Goal: Task Accomplishment & Management: Manage account settings

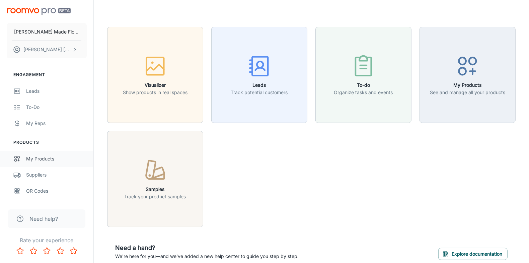
click at [28, 155] on div "My Products" at bounding box center [56, 158] width 61 height 7
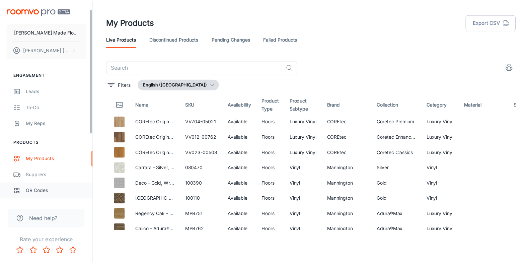
scroll to position [120, 0]
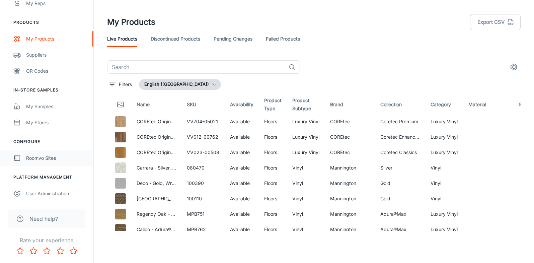
click at [43, 161] on div "Roomvo Sites" at bounding box center [56, 157] width 61 height 7
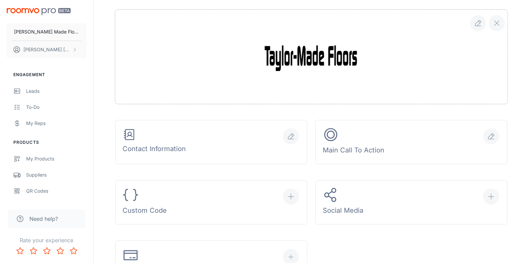
scroll to position [67, 0]
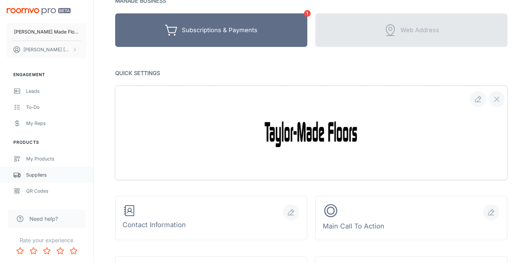
click at [37, 175] on div "Suppliers" at bounding box center [56, 174] width 61 height 7
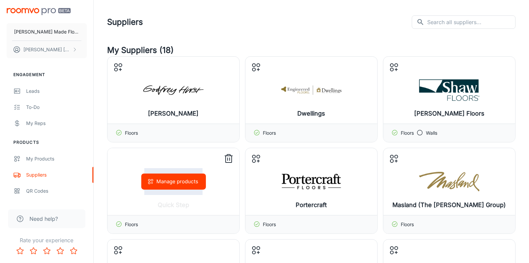
click at [227, 157] on icon at bounding box center [228, 158] width 11 height 11
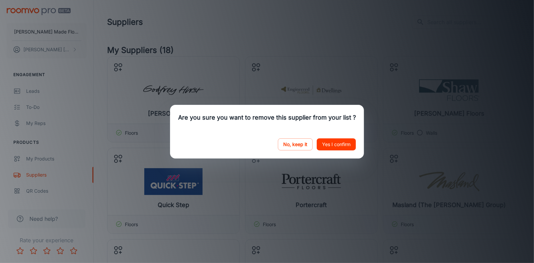
click at [344, 143] on button "Yes I confirm" at bounding box center [336, 144] width 39 height 12
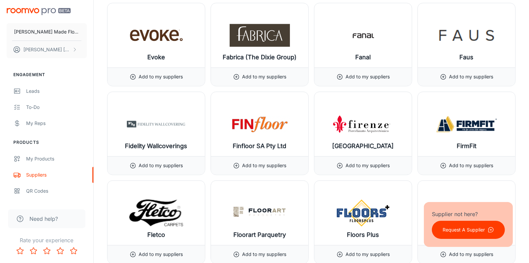
scroll to position [3216, 0]
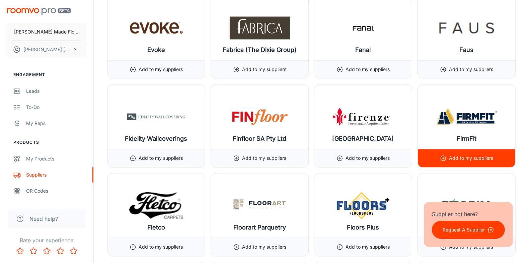
click at [405, 155] on icon at bounding box center [443, 158] width 7 height 7
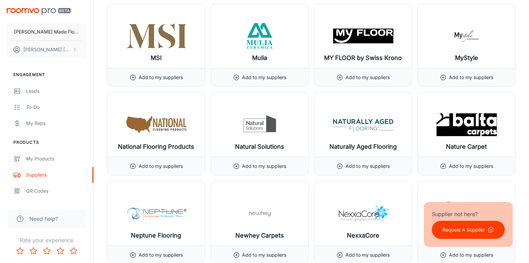
scroll to position [5705, 0]
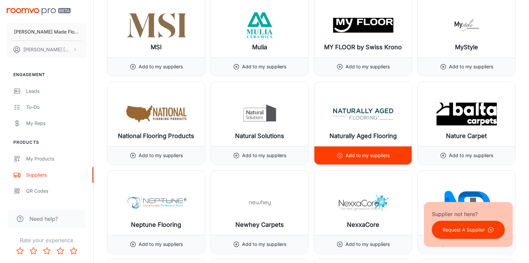
click at [361, 146] on div "Add to my suppliers" at bounding box center [364, 155] width 54 height 18
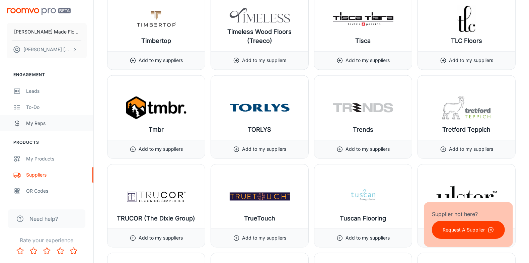
scroll to position [7441, 0]
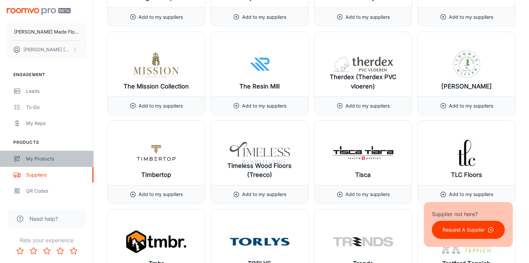
click at [43, 159] on div "My Products" at bounding box center [56, 158] width 61 height 7
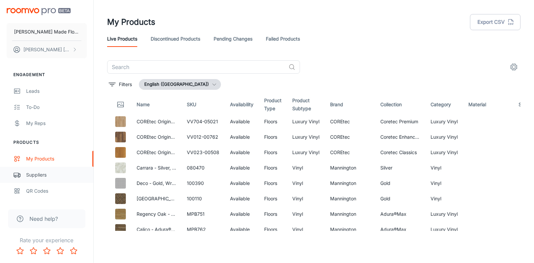
click at [39, 177] on div "Suppliers" at bounding box center [56, 174] width 61 height 7
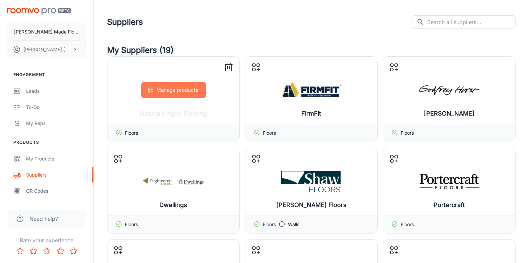
click at [159, 86] on button "Manage products" at bounding box center [173, 90] width 65 height 16
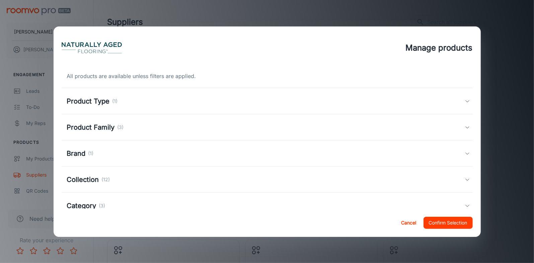
click at [114, 97] on p "(1)" at bounding box center [115, 100] width 5 height 7
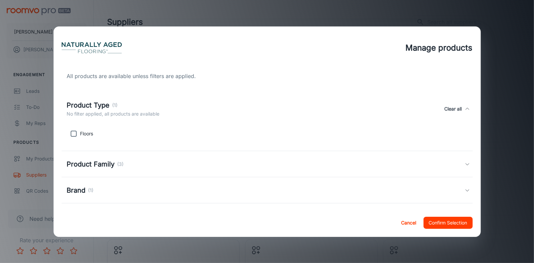
click at [71, 134] on input "checkbox" at bounding box center [73, 133] width 13 height 13
checkbox input "true"
click at [107, 165] on h5 "Product Family" at bounding box center [91, 164] width 48 height 10
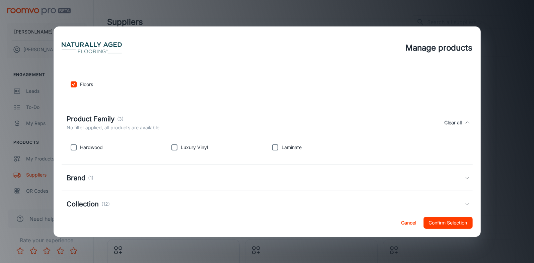
scroll to position [67, 0]
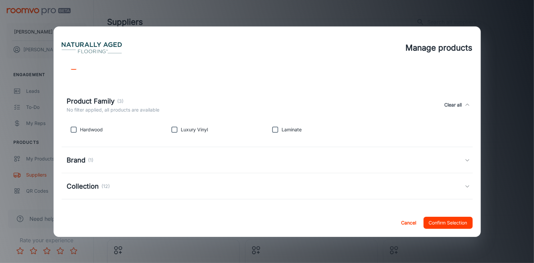
click at [176, 130] on input "checkbox" at bounding box center [174, 129] width 13 height 13
checkbox input "true"
click at [83, 184] on h5 "Collection" at bounding box center [83, 186] width 32 height 10
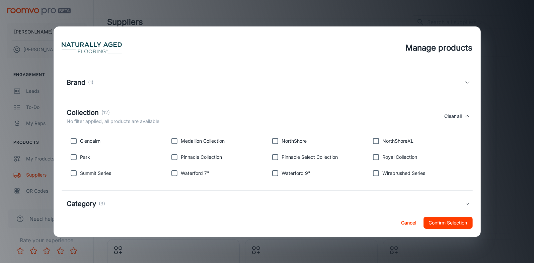
scroll to position [187, 0]
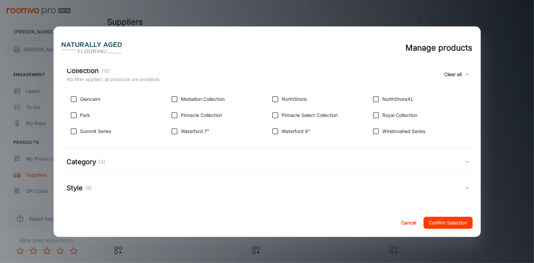
click at [174, 132] on input "checkbox" at bounding box center [174, 131] width 13 height 13
checkbox input "true"
click at [275, 133] on input "checkbox" at bounding box center [275, 131] width 13 height 13
checkbox input "true"
click at [92, 163] on h5 "Category" at bounding box center [81, 162] width 29 height 10
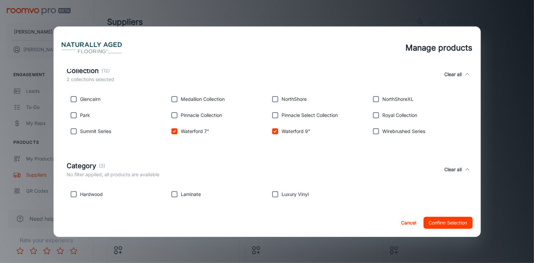
click at [274, 193] on input "checkbox" at bounding box center [275, 194] width 13 height 13
checkbox input "true"
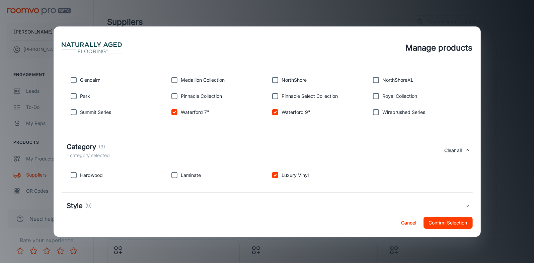
scroll to position [223, 0]
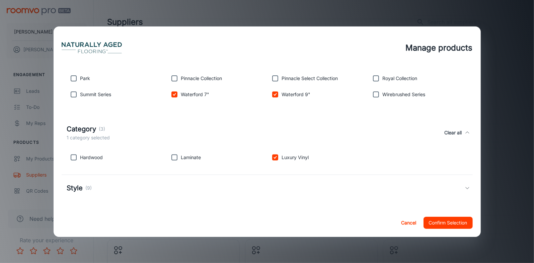
click at [79, 187] on h5 "Style" at bounding box center [75, 188] width 16 height 10
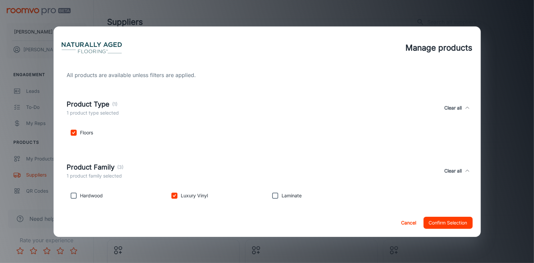
scroll to position [0, 0]
click at [405, 224] on button "Confirm Selection" at bounding box center [448, 223] width 49 height 12
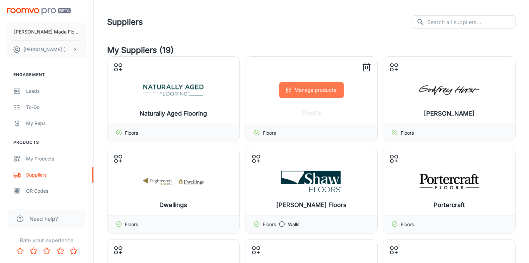
click at [290, 94] on button "Manage products" at bounding box center [311, 90] width 65 height 16
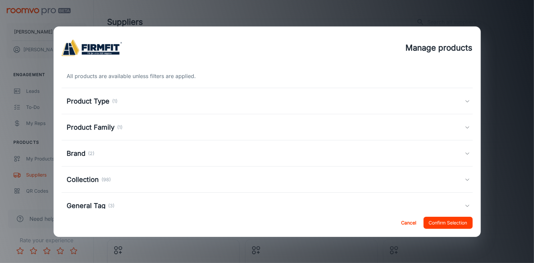
click at [109, 102] on h5 "Product Type" at bounding box center [88, 101] width 43 height 10
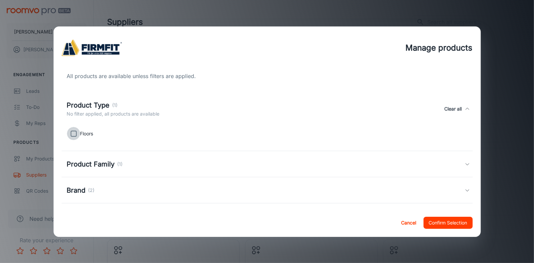
click at [75, 135] on input "checkbox" at bounding box center [73, 133] width 13 height 13
checkbox input "true"
click at [90, 164] on h5 "Product Family" at bounding box center [91, 164] width 48 height 10
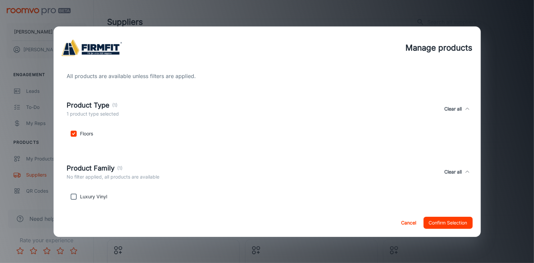
click at [74, 194] on input "checkbox" at bounding box center [73, 196] width 13 height 13
checkbox input "true"
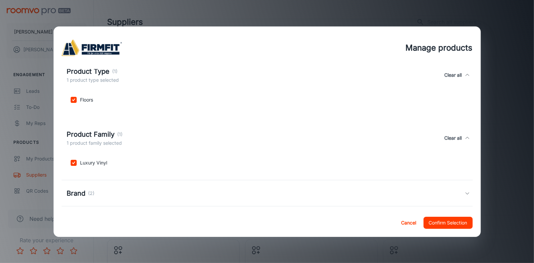
scroll to position [91, 0]
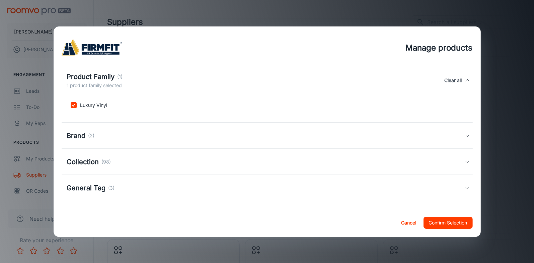
click at [88, 135] on p "(2)" at bounding box center [91, 135] width 6 height 7
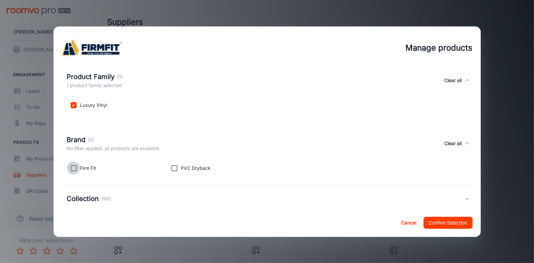
click at [73, 168] on input "checkbox" at bounding box center [73, 167] width 13 height 13
checkbox input "true"
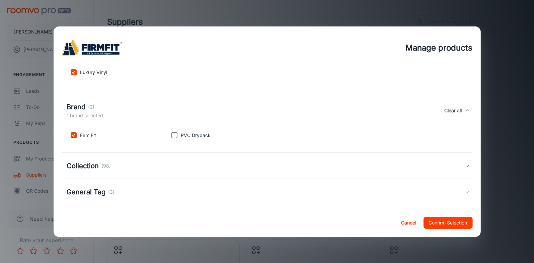
scroll to position [129, 0]
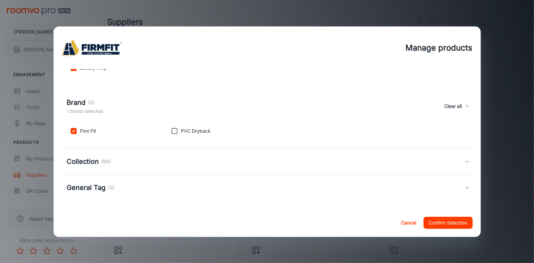
click at [84, 157] on h5 "Collection" at bounding box center [83, 161] width 32 height 10
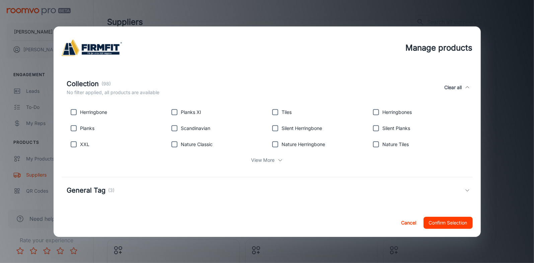
scroll to position [213, 0]
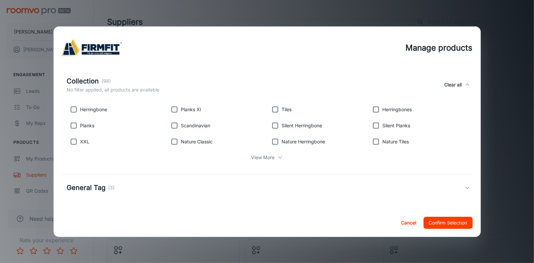
click at [263, 159] on p "View More" at bounding box center [263, 157] width 23 height 7
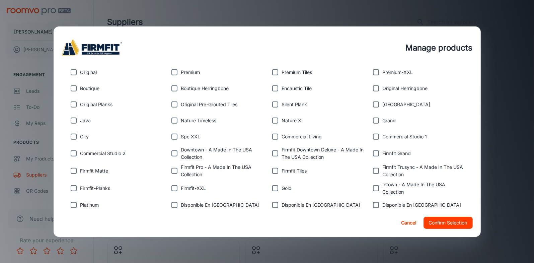
scroll to position [381, 0]
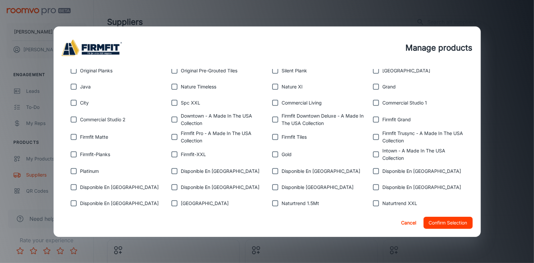
click at [172, 136] on input "checkbox" at bounding box center [174, 136] width 13 height 13
checkbox input "true"
click at [370, 153] on input "checkbox" at bounding box center [376, 154] width 13 height 13
checkbox input "true"
click at [174, 117] on input "checkbox" at bounding box center [174, 119] width 13 height 13
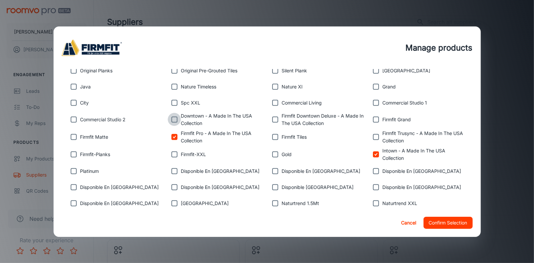
checkbox input "true"
click at [272, 121] on input "checkbox" at bounding box center [275, 119] width 13 height 13
checkbox input "true"
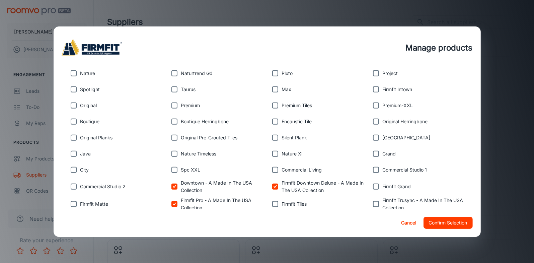
scroll to position [313, 0]
click at [373, 89] on input "checkbox" at bounding box center [376, 89] width 13 height 13
checkbox input "true"
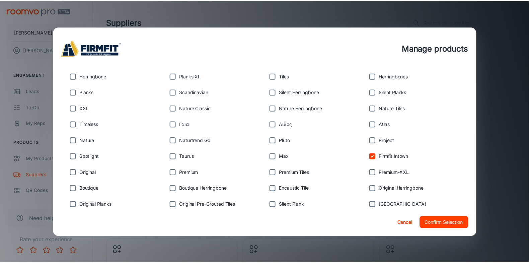
scroll to position [213, 0]
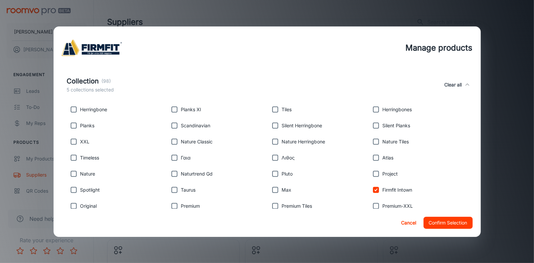
click at [405, 218] on button "Confirm Selection" at bounding box center [448, 223] width 49 height 12
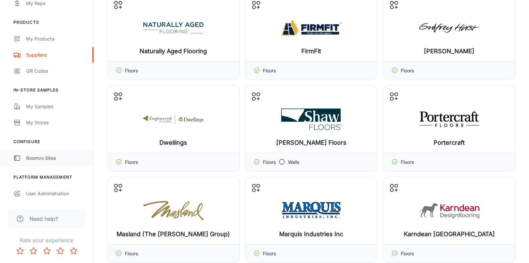
scroll to position [67, 0]
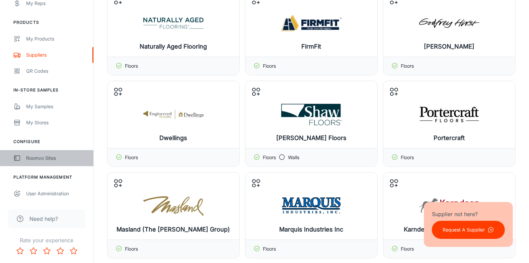
click at [43, 160] on div "Roomvo Sites" at bounding box center [56, 157] width 61 height 7
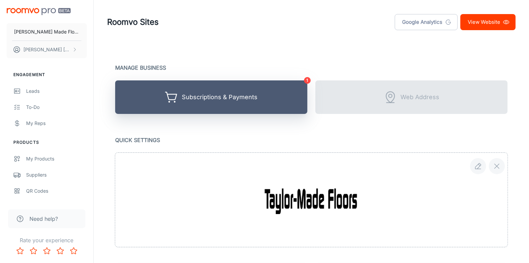
click at [206, 95] on div "Subscriptions & Payments" at bounding box center [220, 97] width 76 height 10
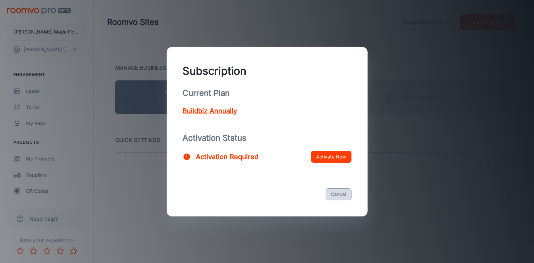
click at [335, 195] on button "Cancel" at bounding box center [339, 194] width 26 height 12
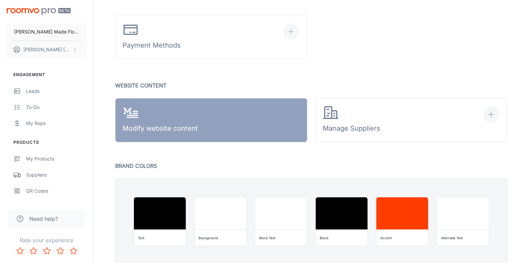
scroll to position [402, 0]
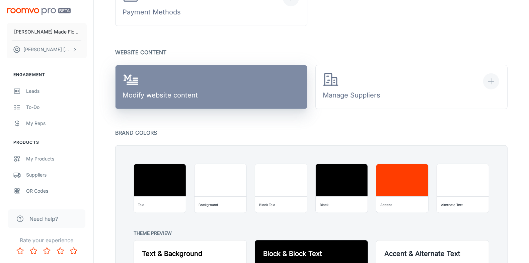
click at [176, 93] on div "Modify website content" at bounding box center [160, 87] width 75 height 31
